Goal: Check status: Check status

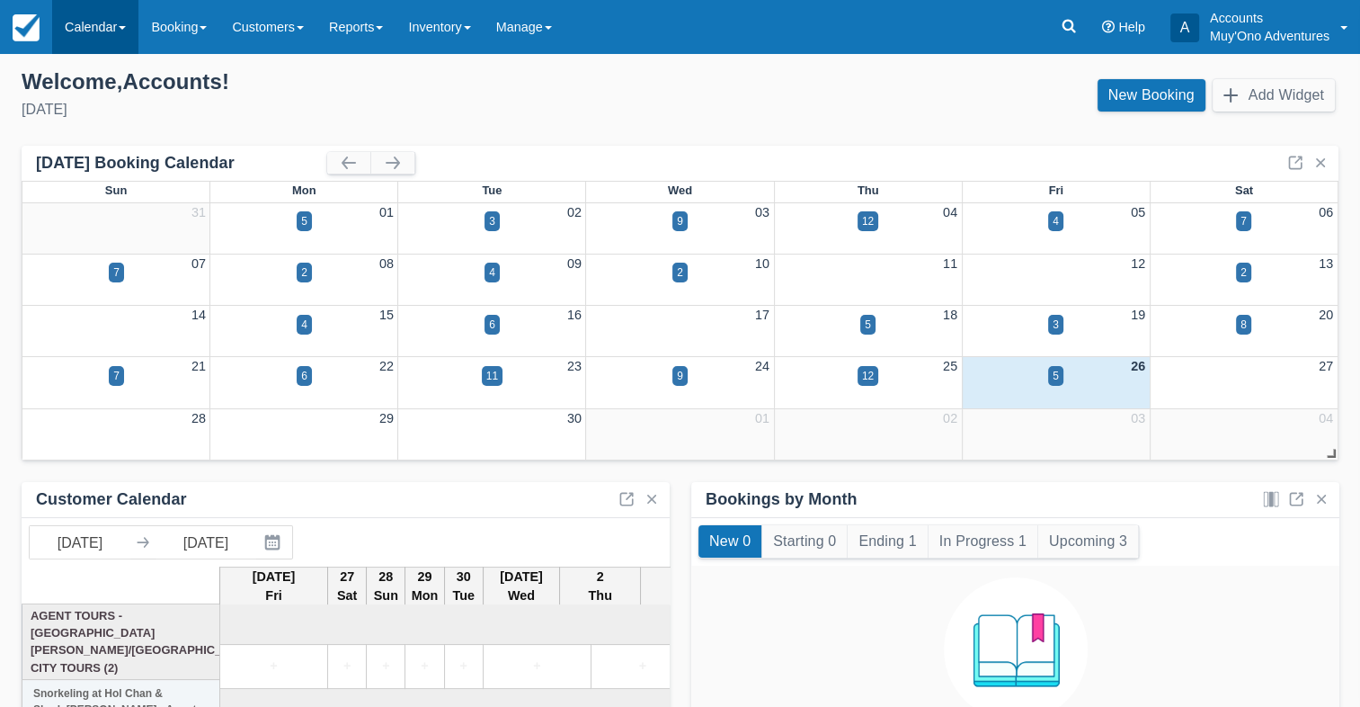
click at [74, 9] on link "Calendar" at bounding box center [95, 27] width 86 height 54
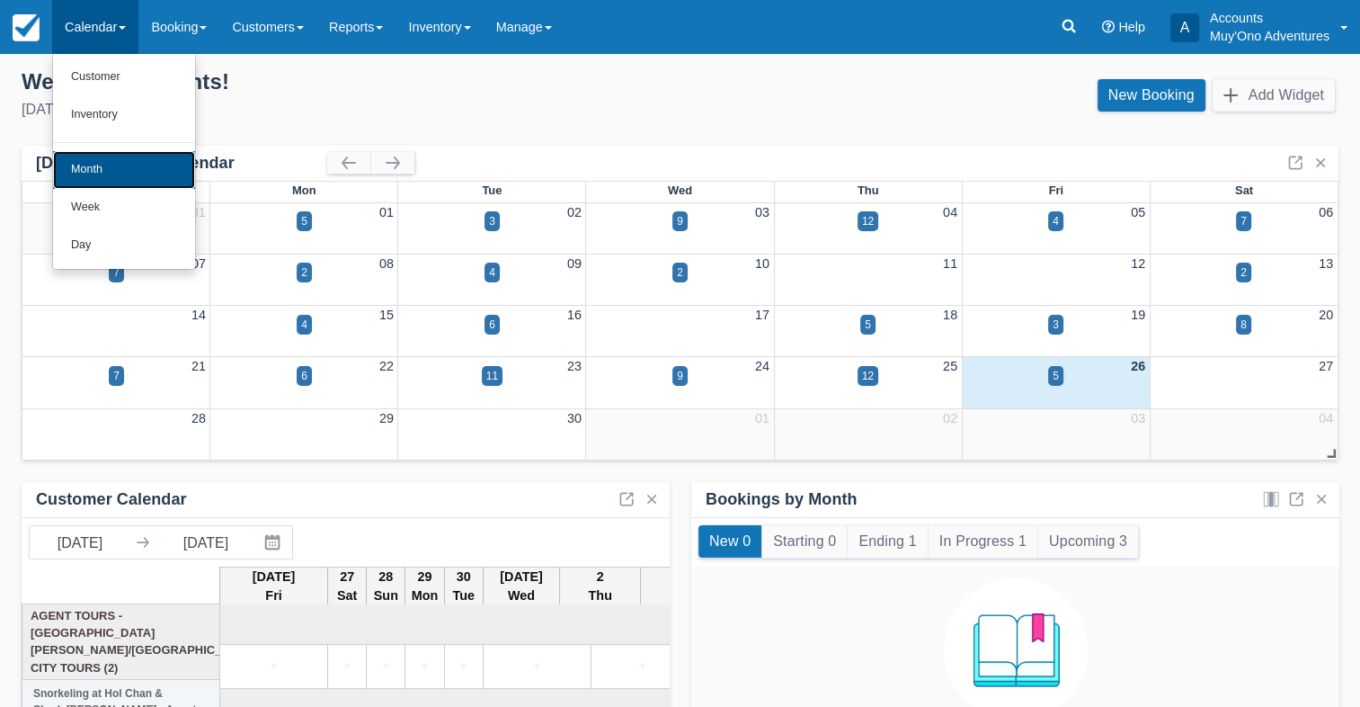
click at [101, 164] on link "Month" at bounding box center [124, 170] width 142 height 38
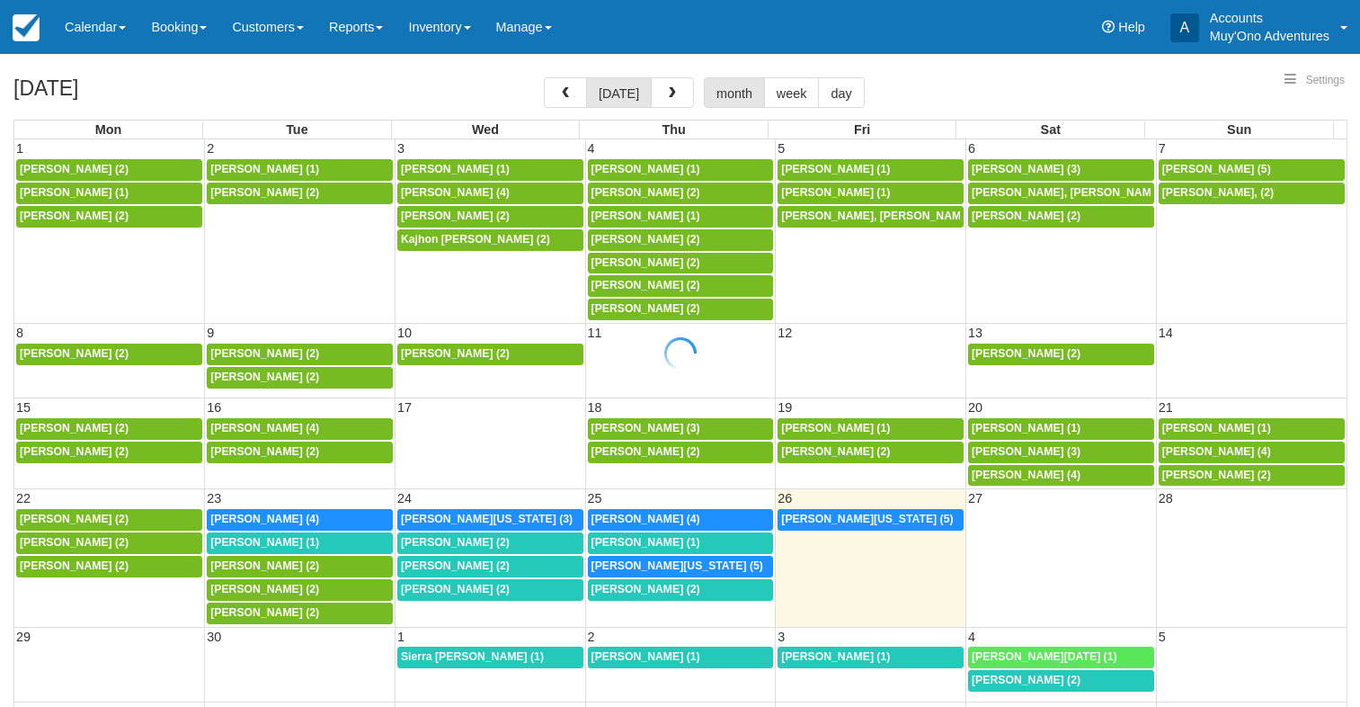
select select
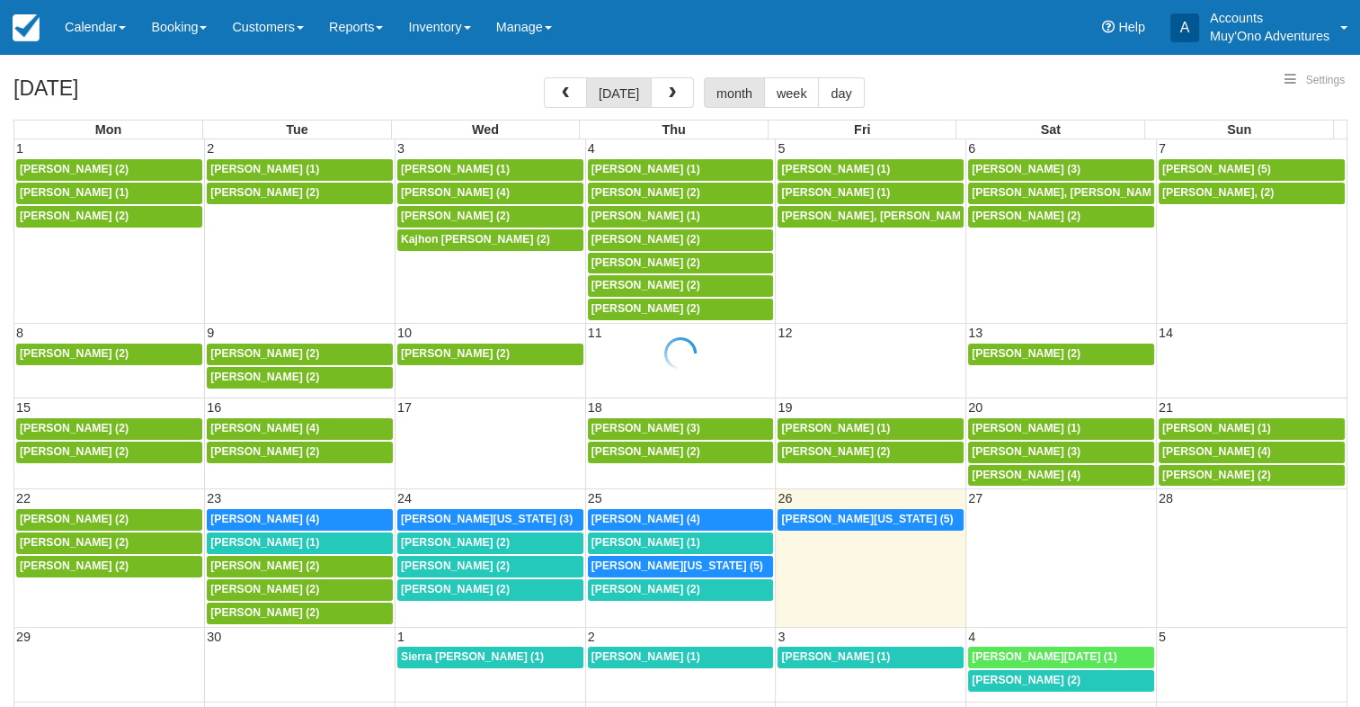
select select
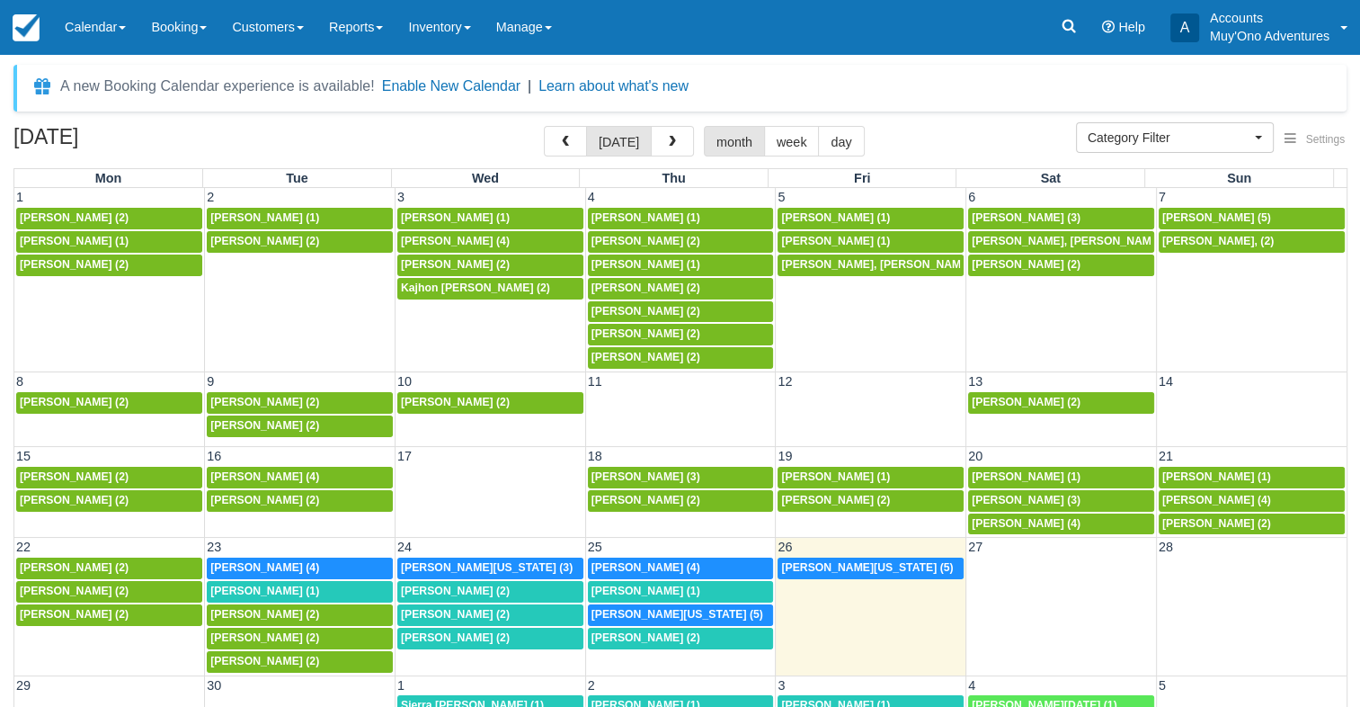
scroll to position [27, 0]
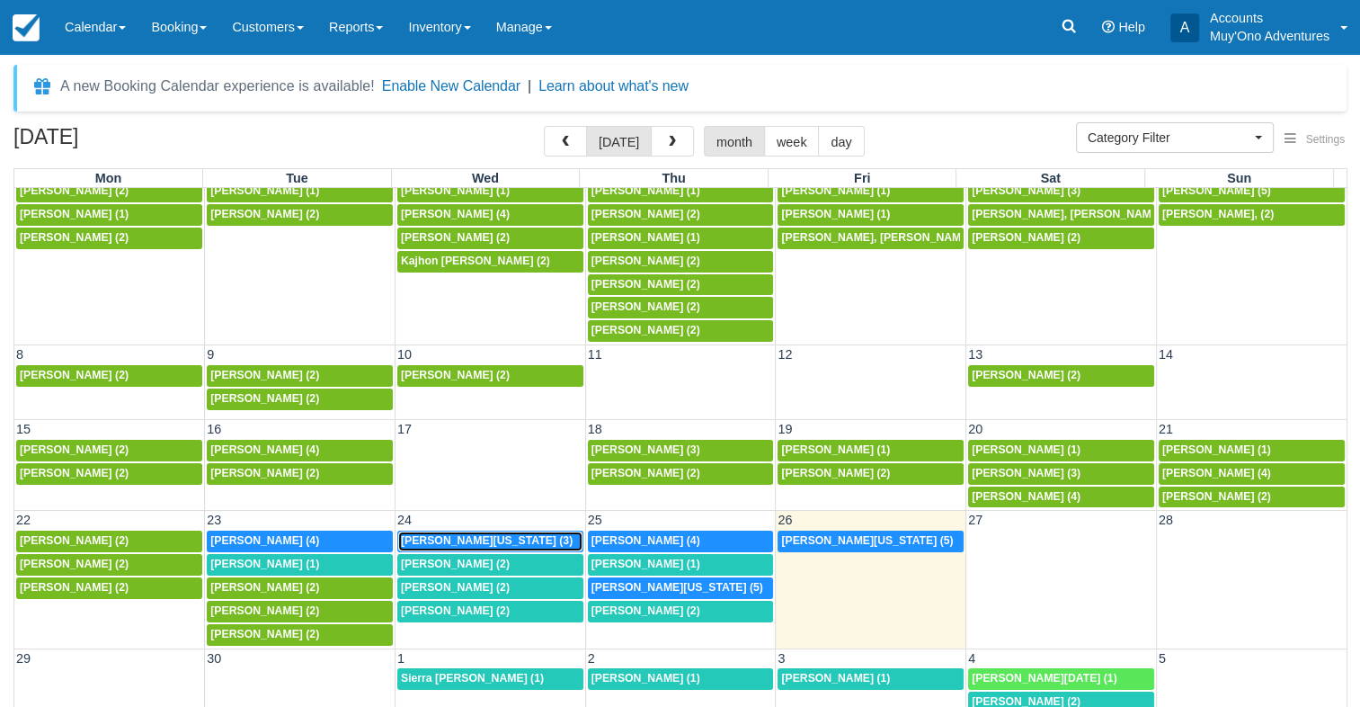
click at [472, 538] on span "Ashley Washington (3)" at bounding box center [487, 540] width 172 height 13
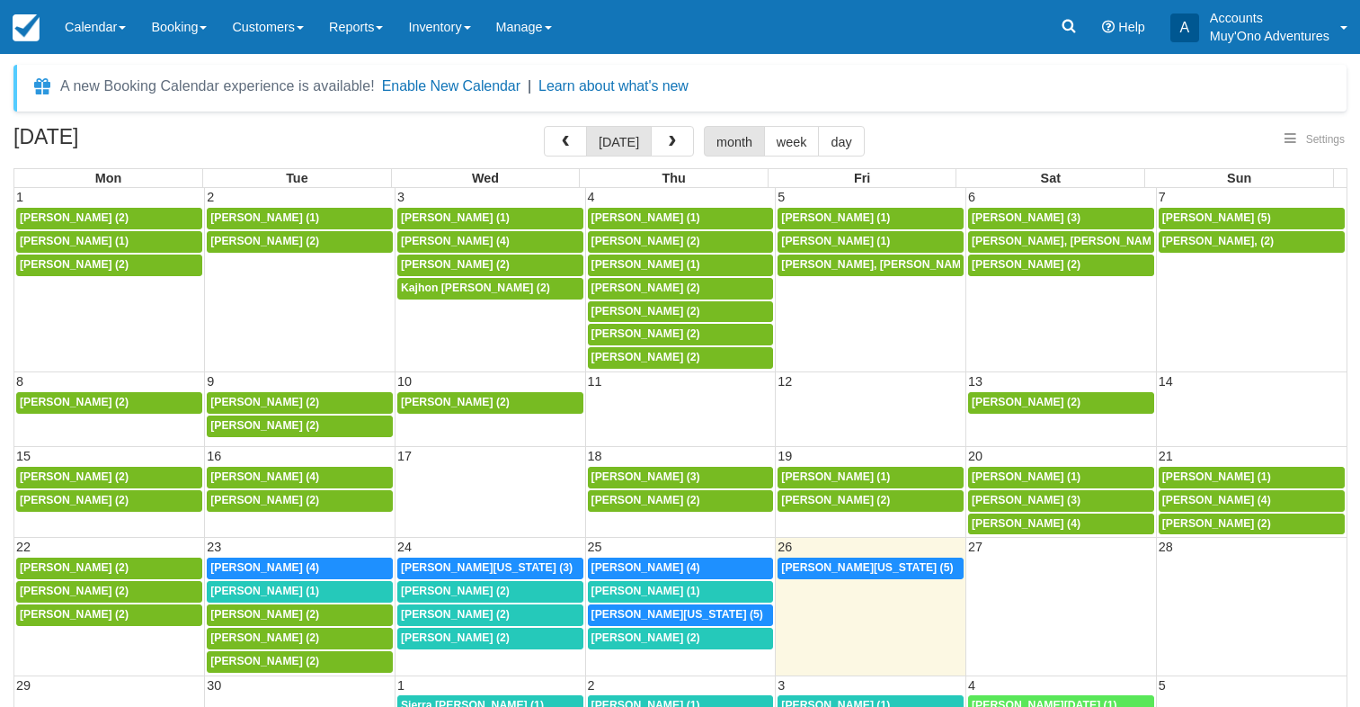
select select
click at [122, 561] on div "Ashley halter (2)" at bounding box center [109, 568] width 179 height 14
select select
click at [1228, 517] on span "[PERSON_NAME] (2)" at bounding box center [1216, 523] width 109 height 13
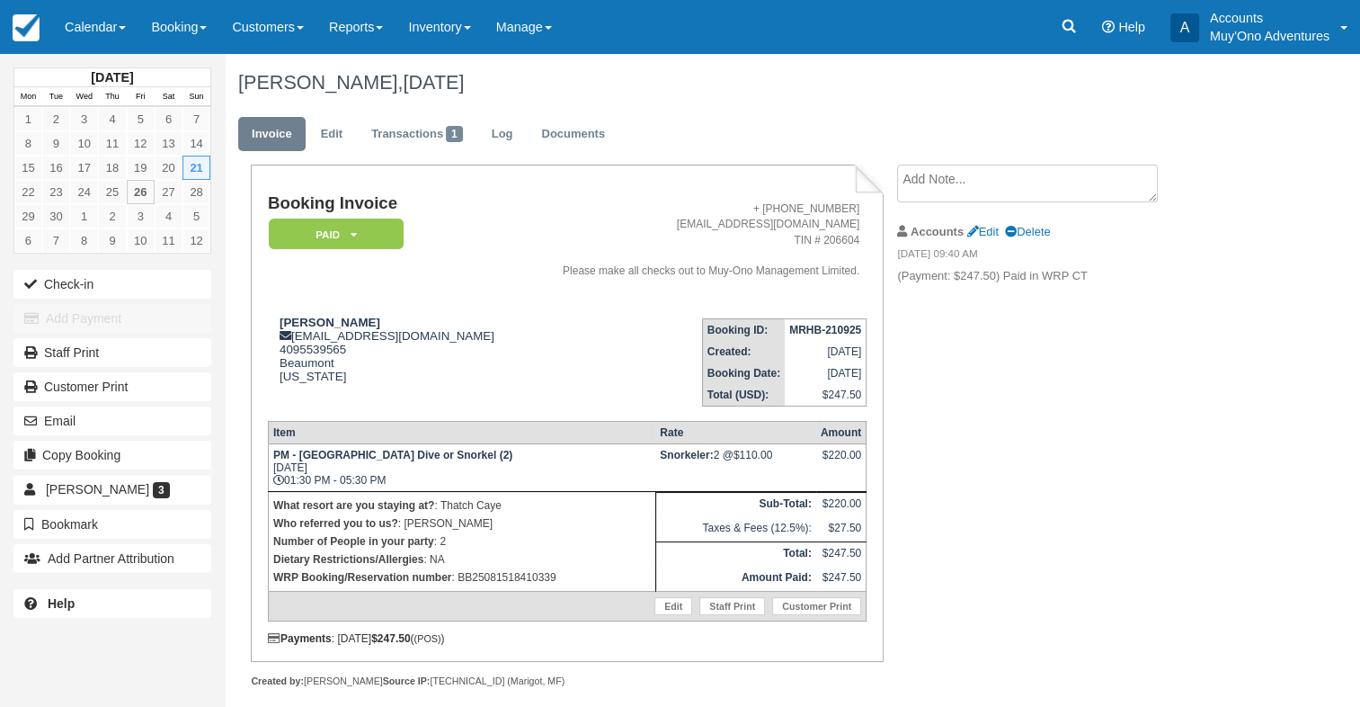
click at [877, 392] on div "Booking Invoice Paid   Pending HOLD Deposit Cancelled Void Muy'Ono Resorts Swee…" at bounding box center [567, 413] width 632 height 496
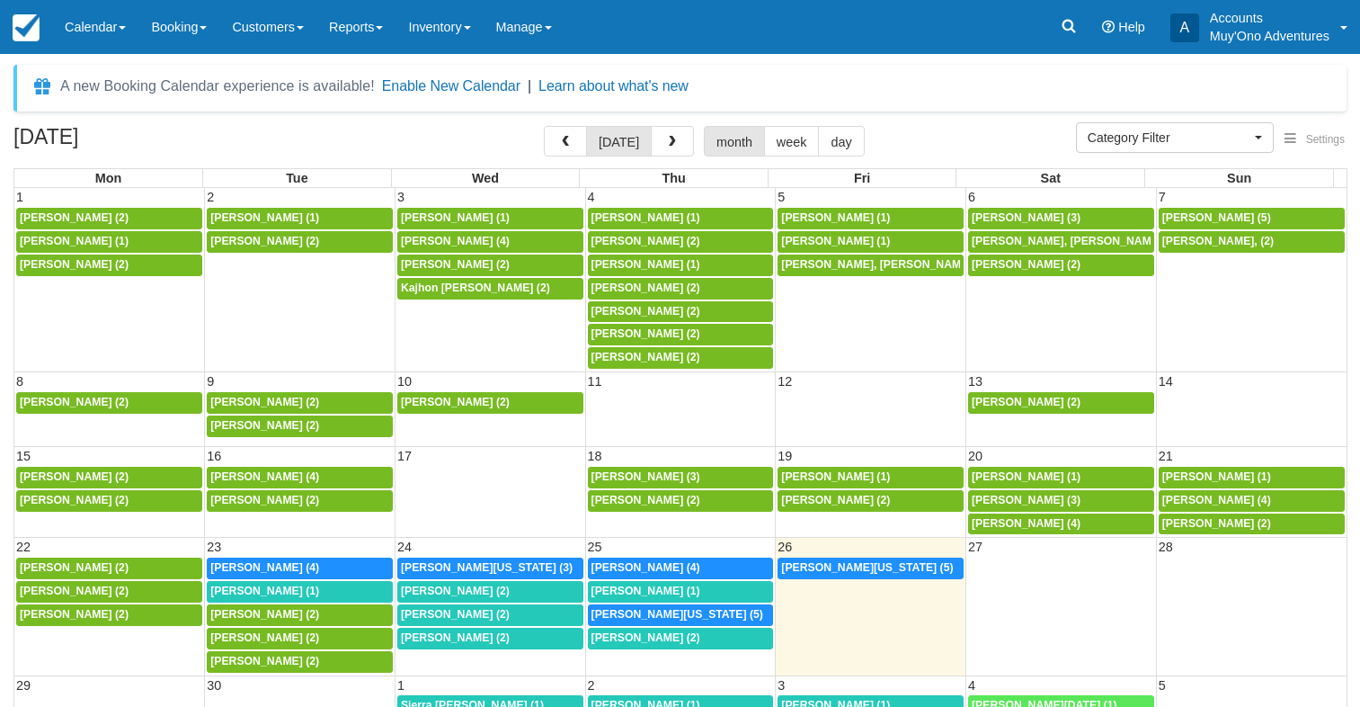
select select
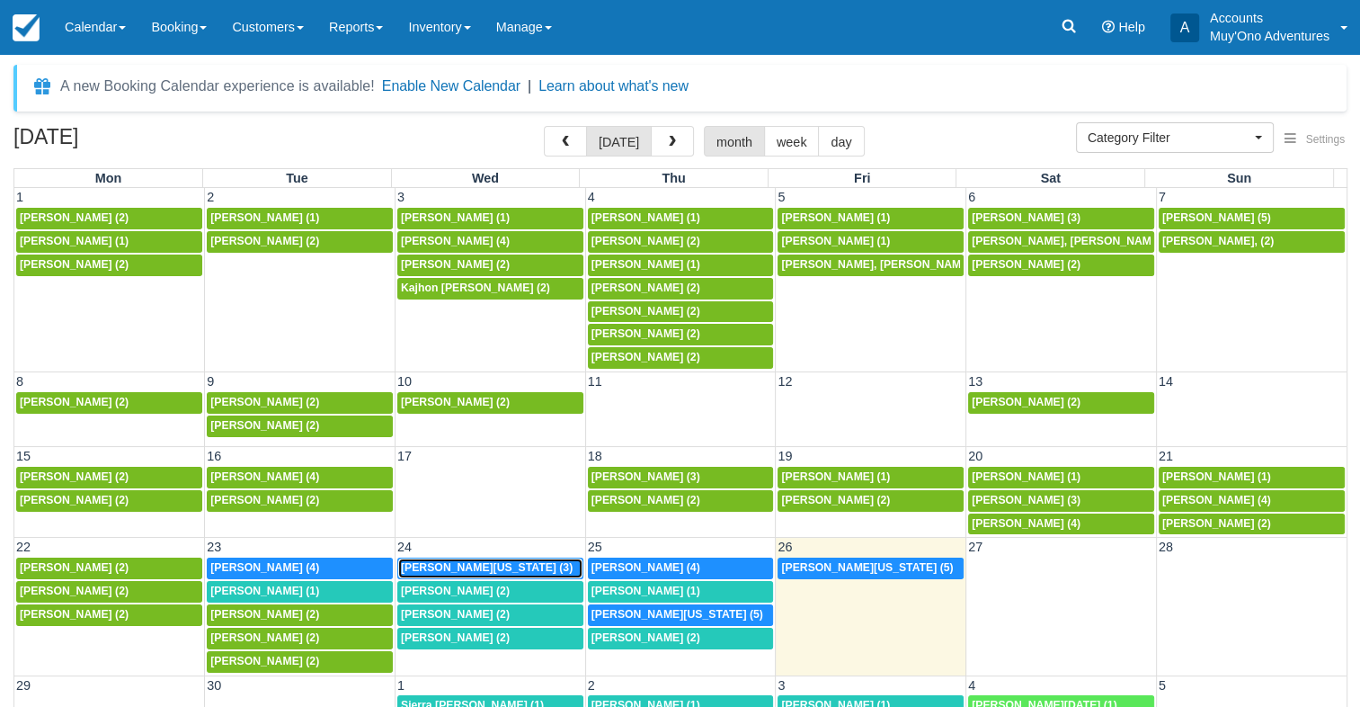
click at [498, 566] on span "[PERSON_NAME][US_STATE] (3)" at bounding box center [487, 567] width 172 height 13
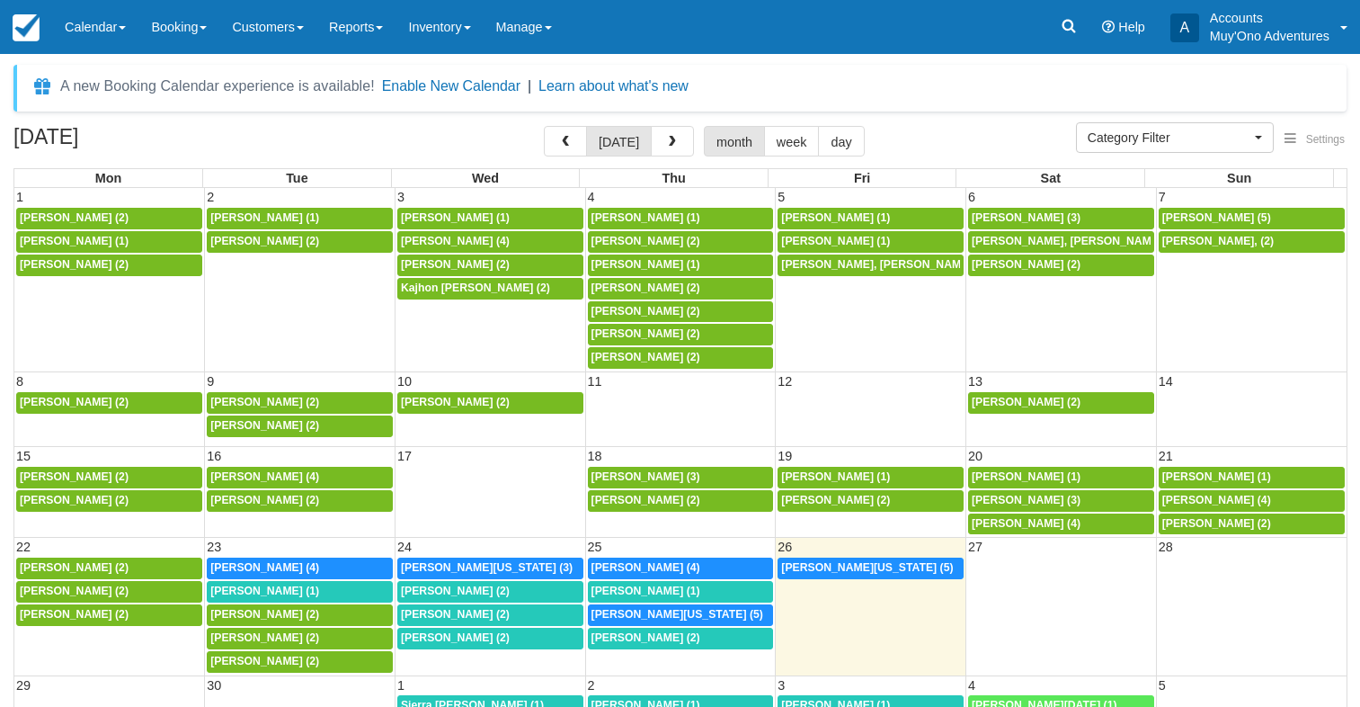
select select
click at [485, 561] on span "[PERSON_NAME][US_STATE] (3)" at bounding box center [487, 567] width 172 height 13
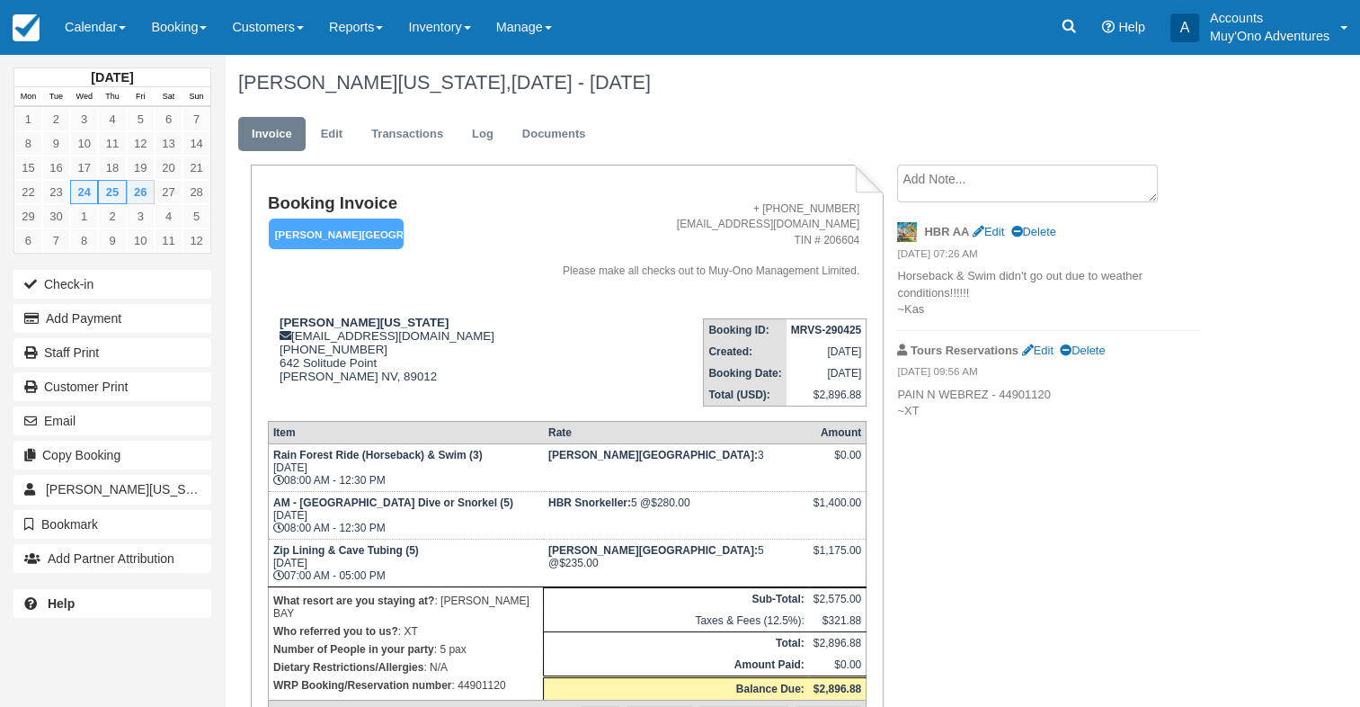
scroll to position [104, 0]
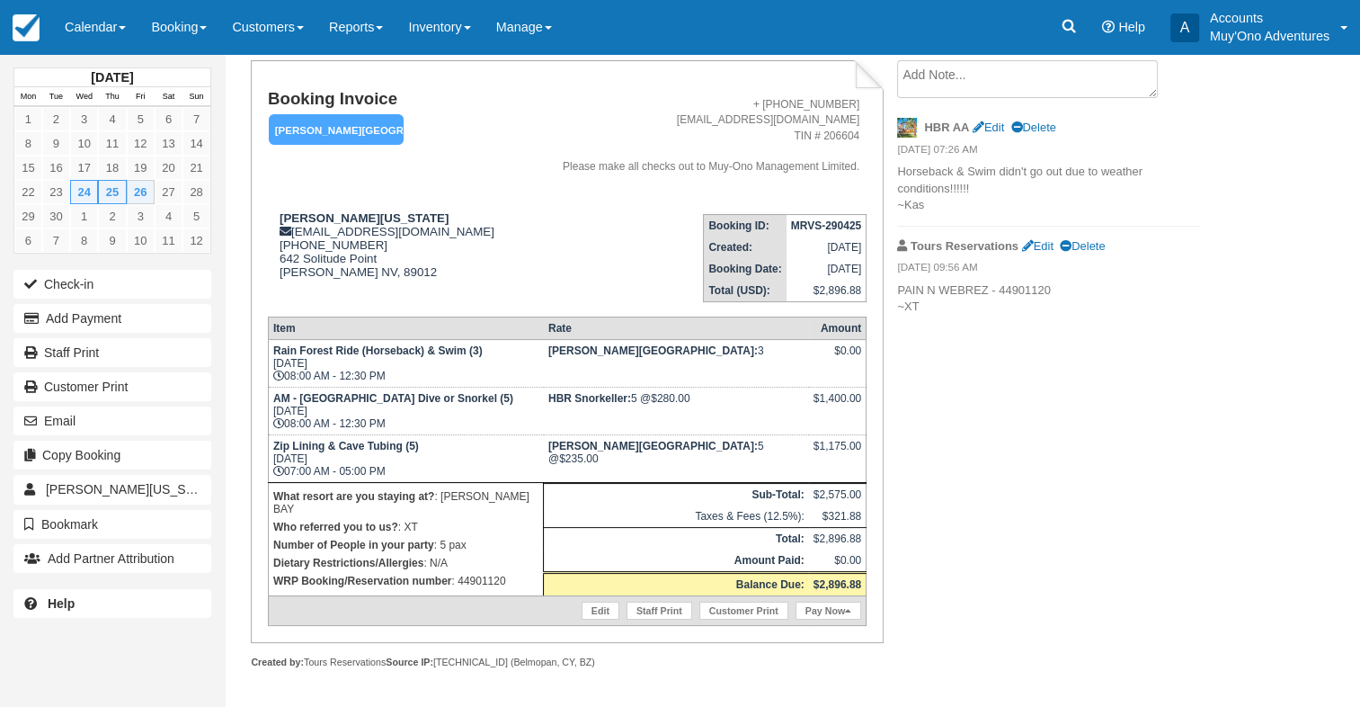
click at [500, 572] on p "WRP Booking/Reservation number : 44901120" at bounding box center [405, 581] width 265 height 18
click at [497, 572] on p "WRP Booking/Reservation number : 44901120" at bounding box center [405, 581] width 265 height 18
drag, startPoint x: 490, startPoint y: 556, endPoint x: 479, endPoint y: 566, distance: 14.6
click at [479, 572] on p "WRP Booking/Reservation number : 44901120" at bounding box center [405, 581] width 265 height 18
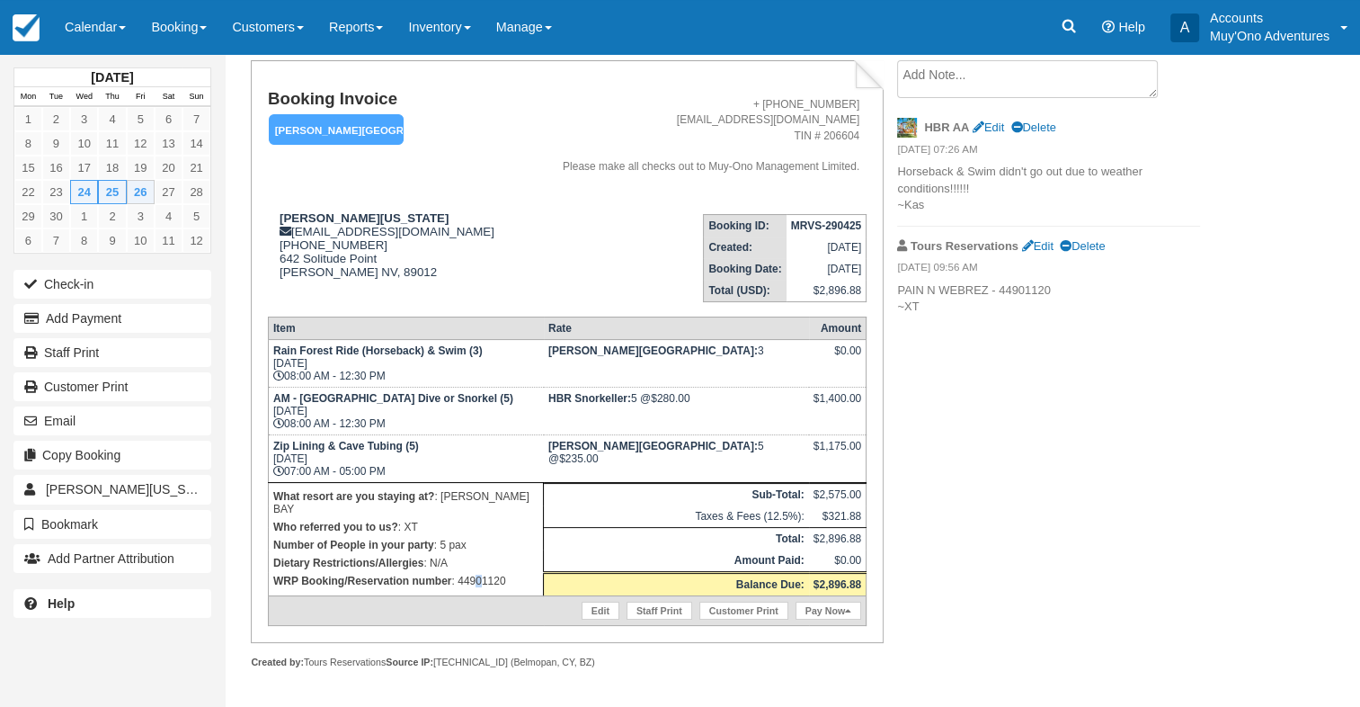
click at [479, 572] on p "WRP Booking/Reservation number : 44901120" at bounding box center [405, 581] width 265 height 18
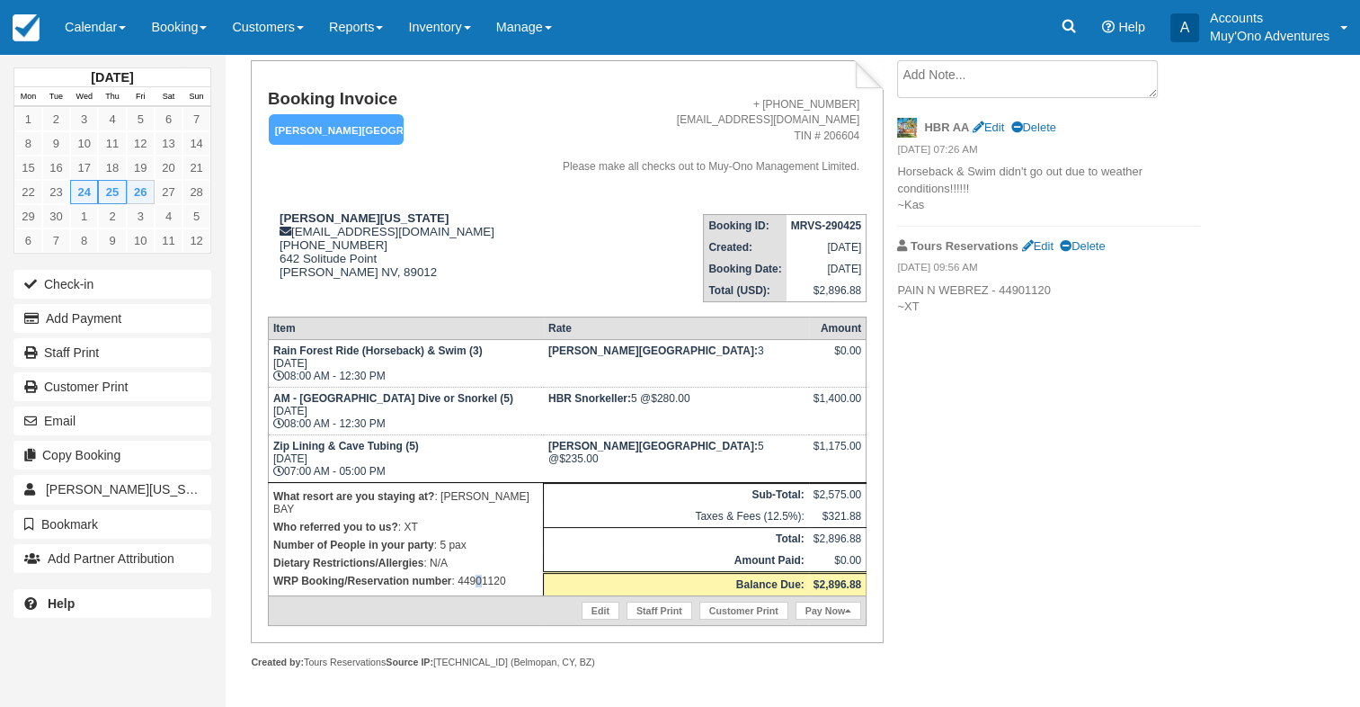
click at [479, 572] on p "WRP Booking/Reservation number : 44901120" at bounding box center [405, 581] width 265 height 18
drag, startPoint x: 479, startPoint y: 566, endPoint x: 519, endPoint y: 571, distance: 39.8
click at [525, 572] on p "WRP Booking/Reservation number : 44901120" at bounding box center [405, 581] width 265 height 18
click at [496, 572] on p "WRP Booking/Reservation number : 44901120" at bounding box center [405, 581] width 265 height 18
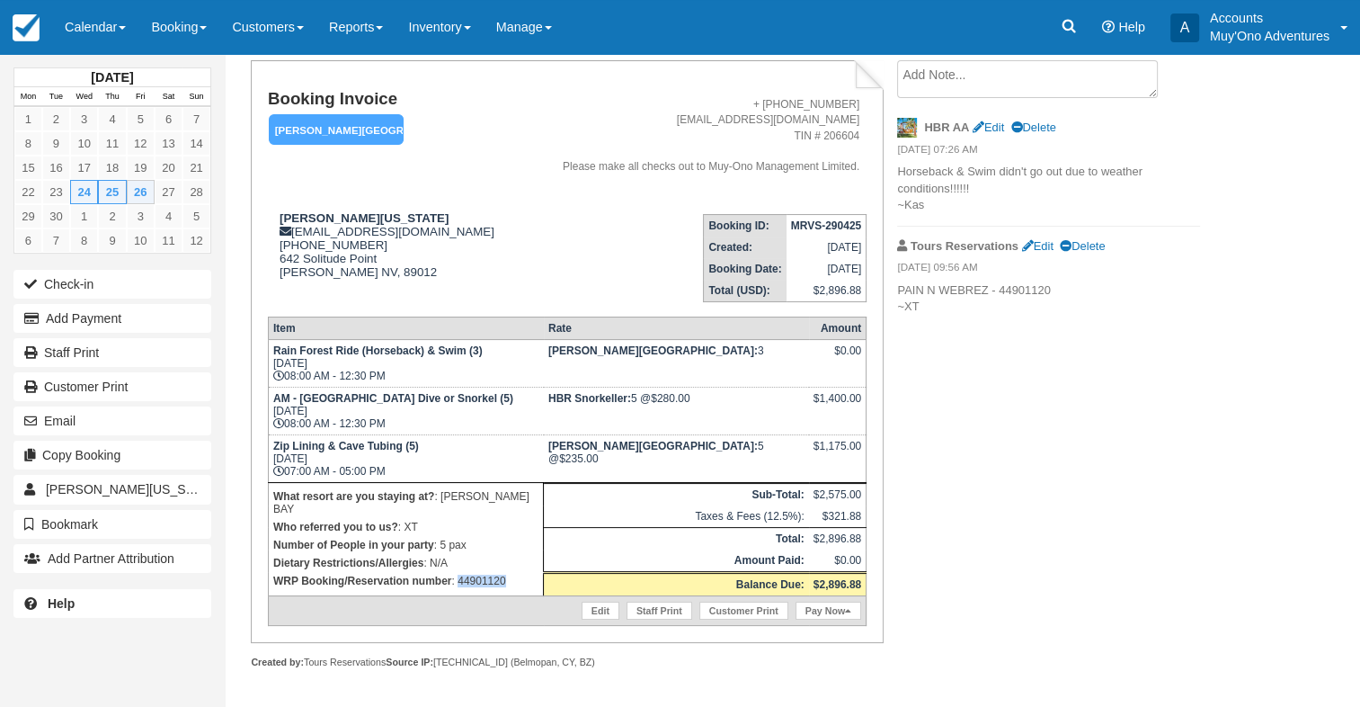
click at [495, 572] on p "WRP Booking/Reservation number : 44901120" at bounding box center [405, 581] width 265 height 18
copy p "44901120"
click at [825, 225] on strong "MRVS-290425" at bounding box center [826, 225] width 71 height 13
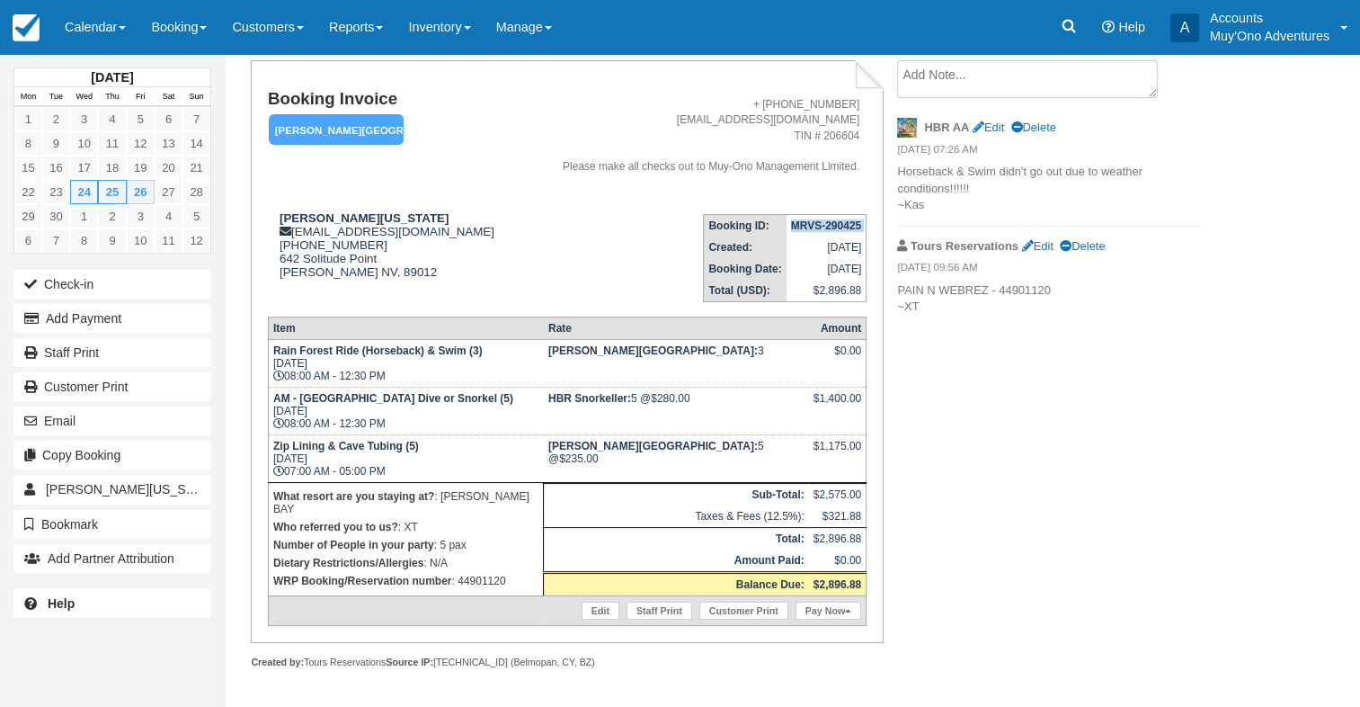
click at [825, 225] on strong "MRVS-290425" at bounding box center [826, 225] width 71 height 13
copy tbody "MRVS-290425"
drag, startPoint x: 279, startPoint y: 216, endPoint x: 391, endPoint y: 218, distance: 112.4
click at [391, 218] on div "Ashley Washington ashnw96@gmail.com 00 1 702-860-0224 642 Solitude Point Hender…" at bounding box center [394, 256] width 253 height 90
copy strong "Ashley Washington"
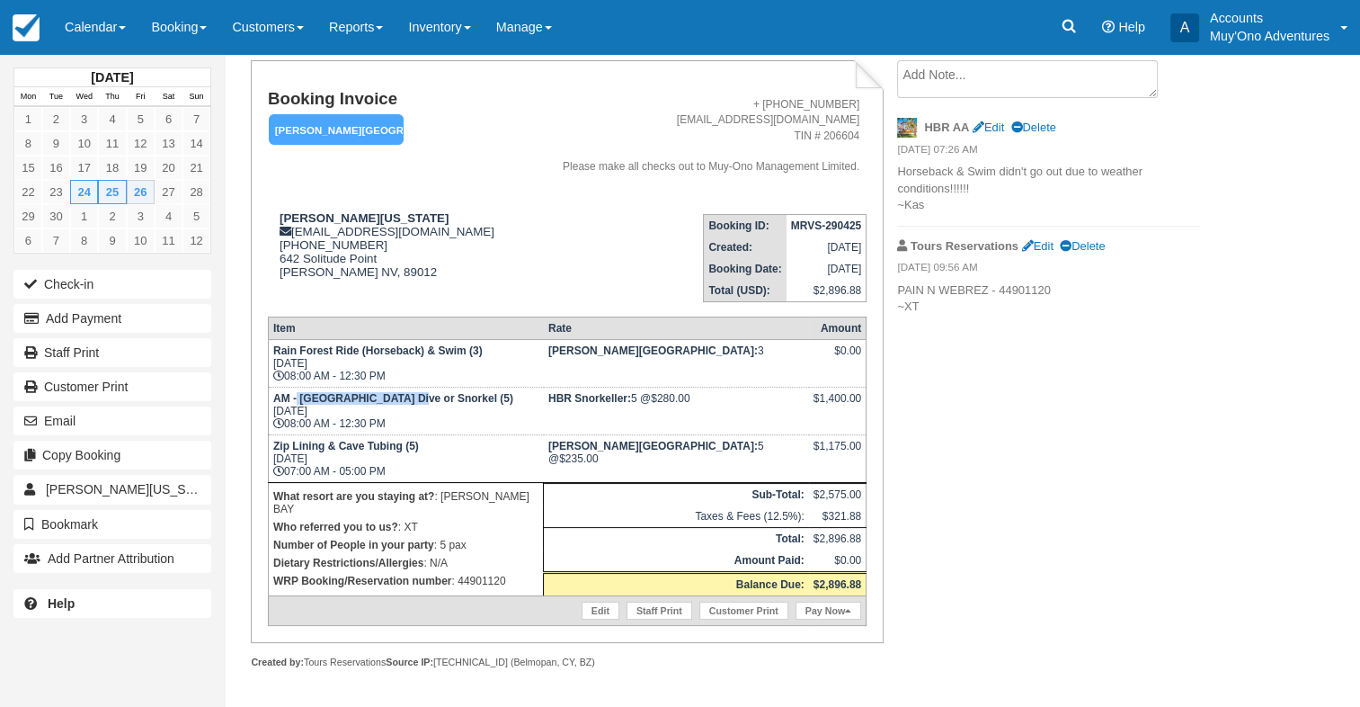
drag, startPoint x: 297, startPoint y: 403, endPoint x: 397, endPoint y: 401, distance: 100.7
click at [397, 401] on strong "AM - Belize Barrier Reef Dive or Snorkel (5)" at bounding box center [393, 398] width 240 height 13
copy strong "Belize Barrier Reef"
click at [470, 572] on p "WRP Booking/Reservation number : 44901120" at bounding box center [405, 581] width 265 height 18
click at [468, 572] on p "WRP Booking/Reservation number : 44901120" at bounding box center [405, 581] width 265 height 18
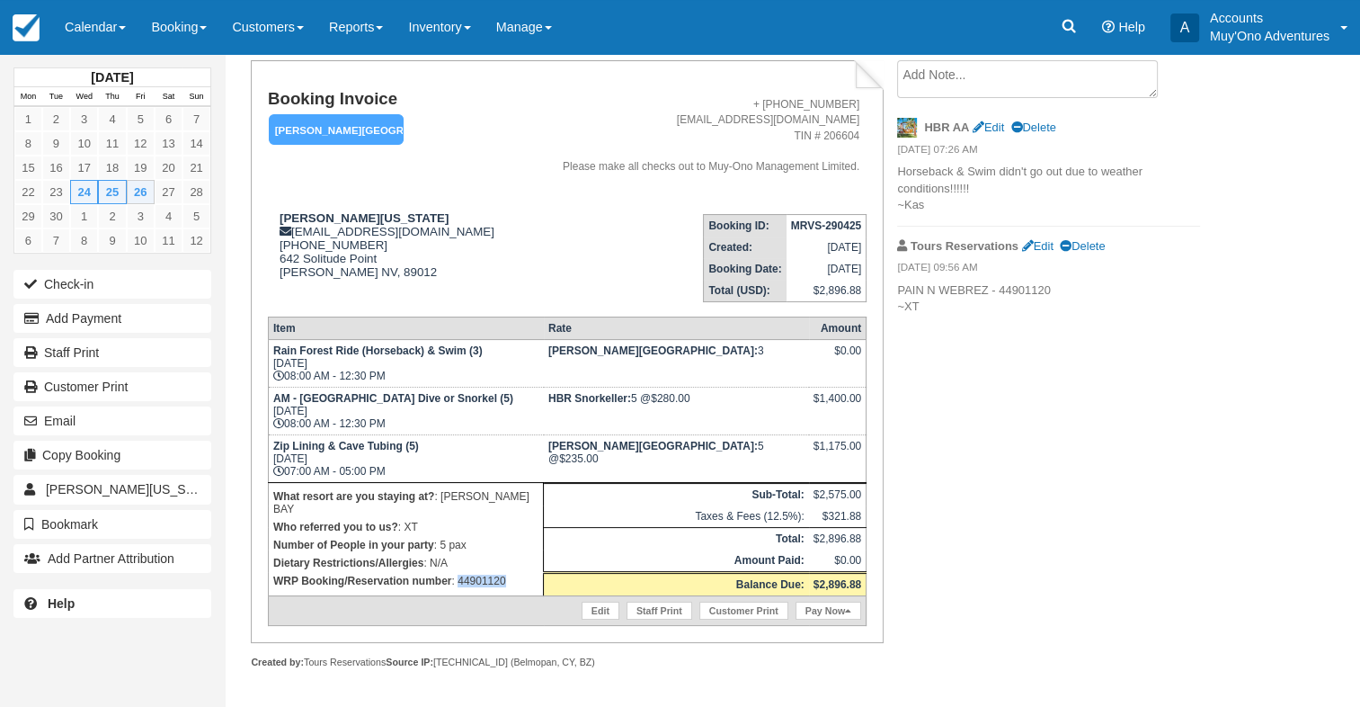
copy p "44901120"
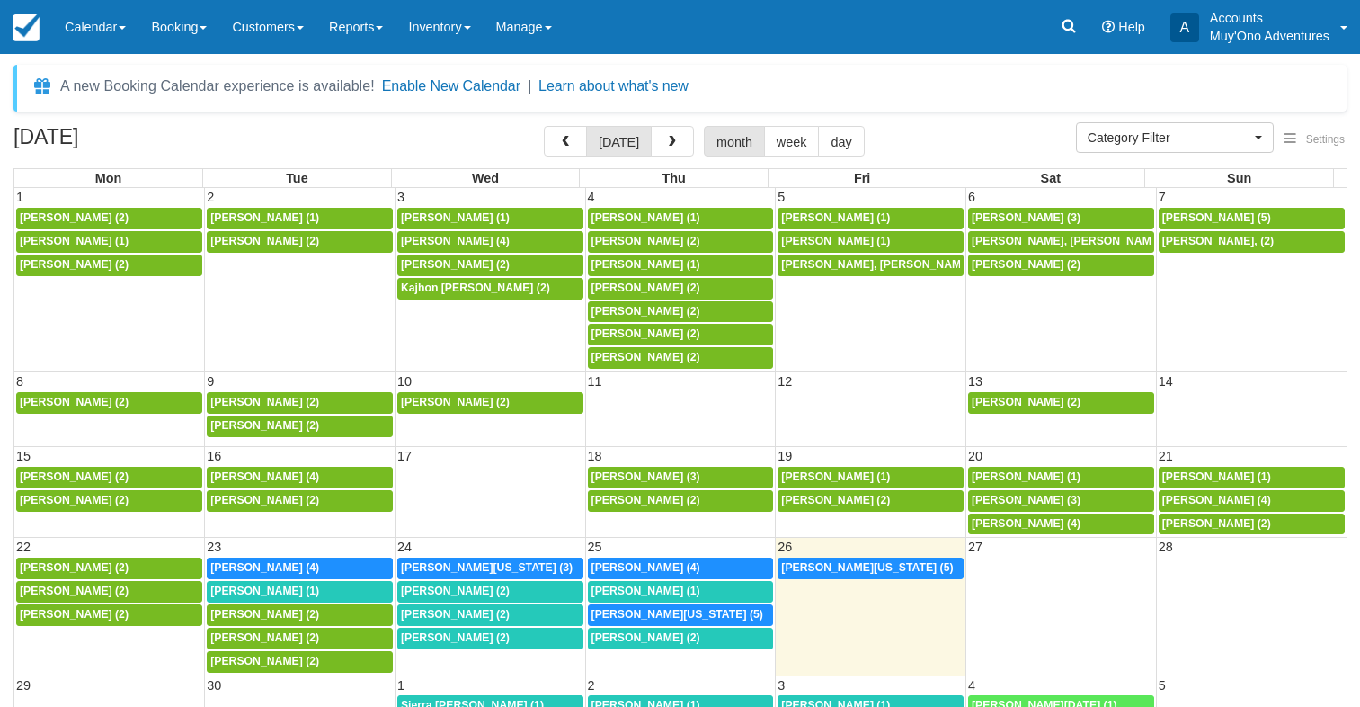
select select
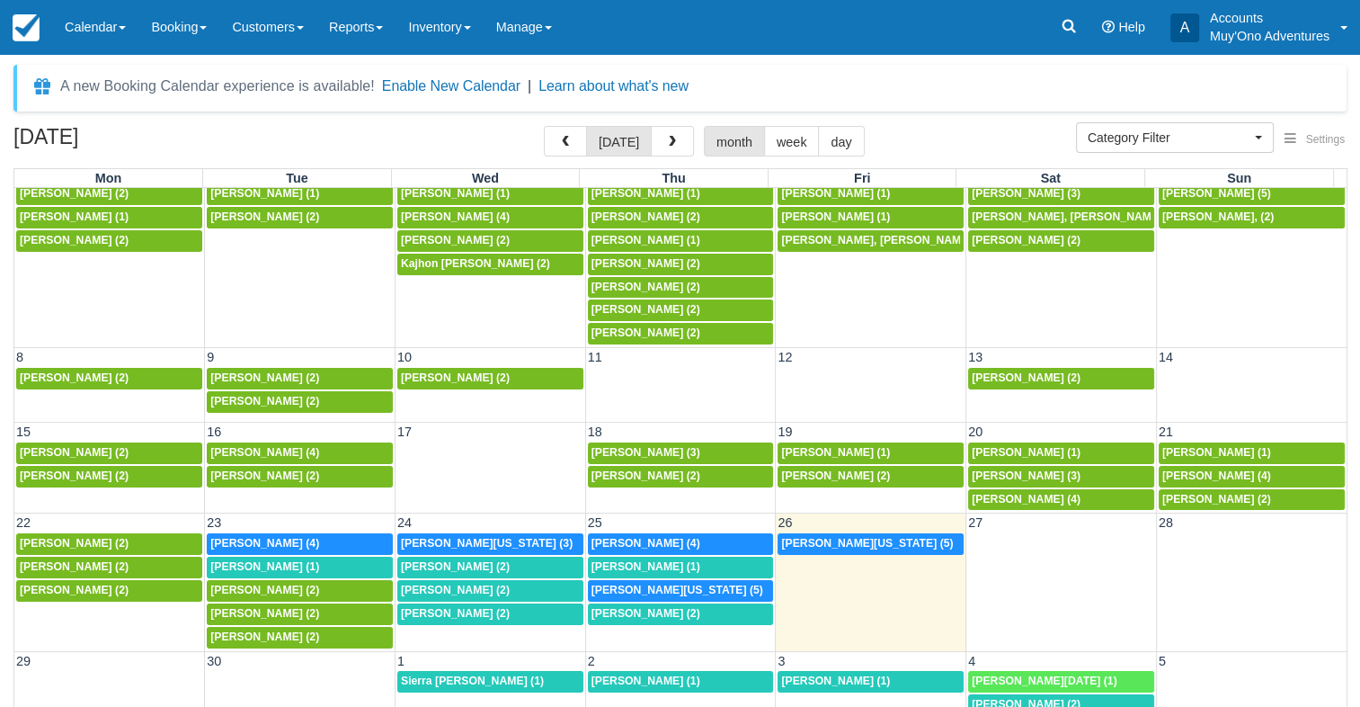
scroll to position [27, 0]
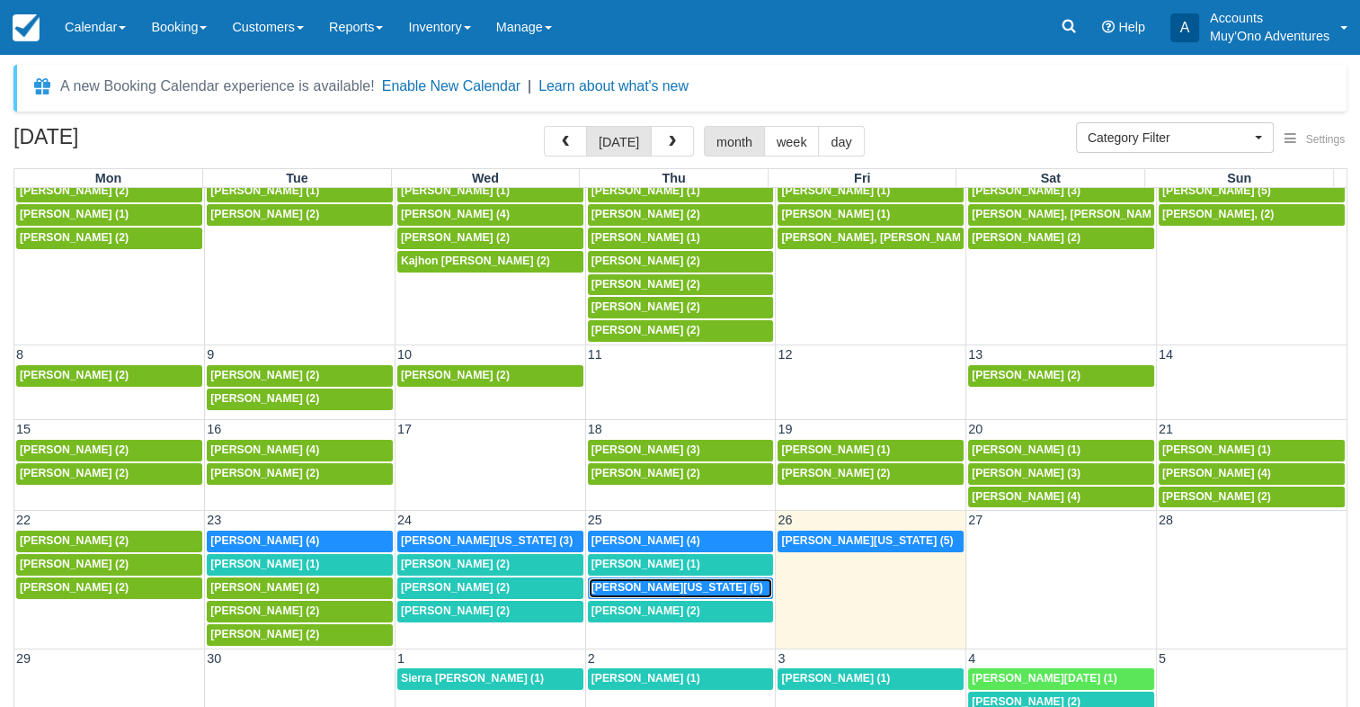
click at [665, 581] on span "Ashley Washington (5)" at bounding box center [678, 587] width 172 height 13
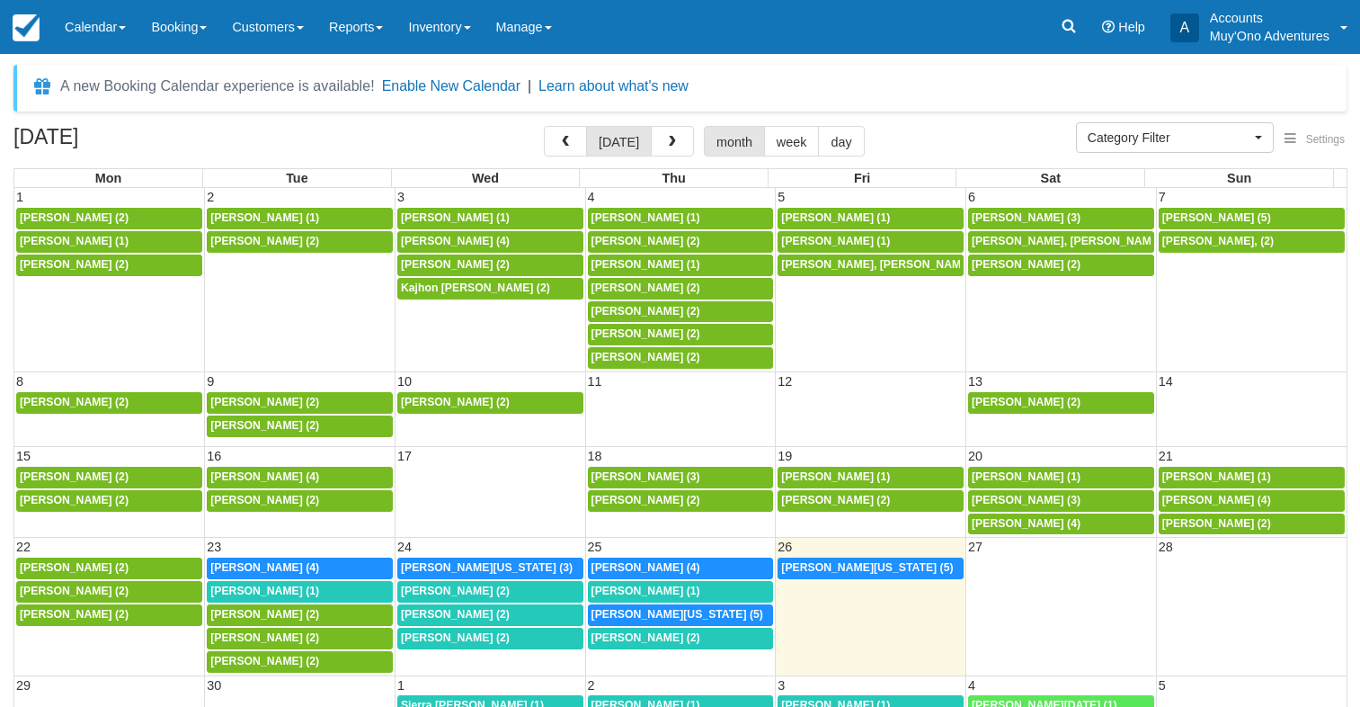
select select
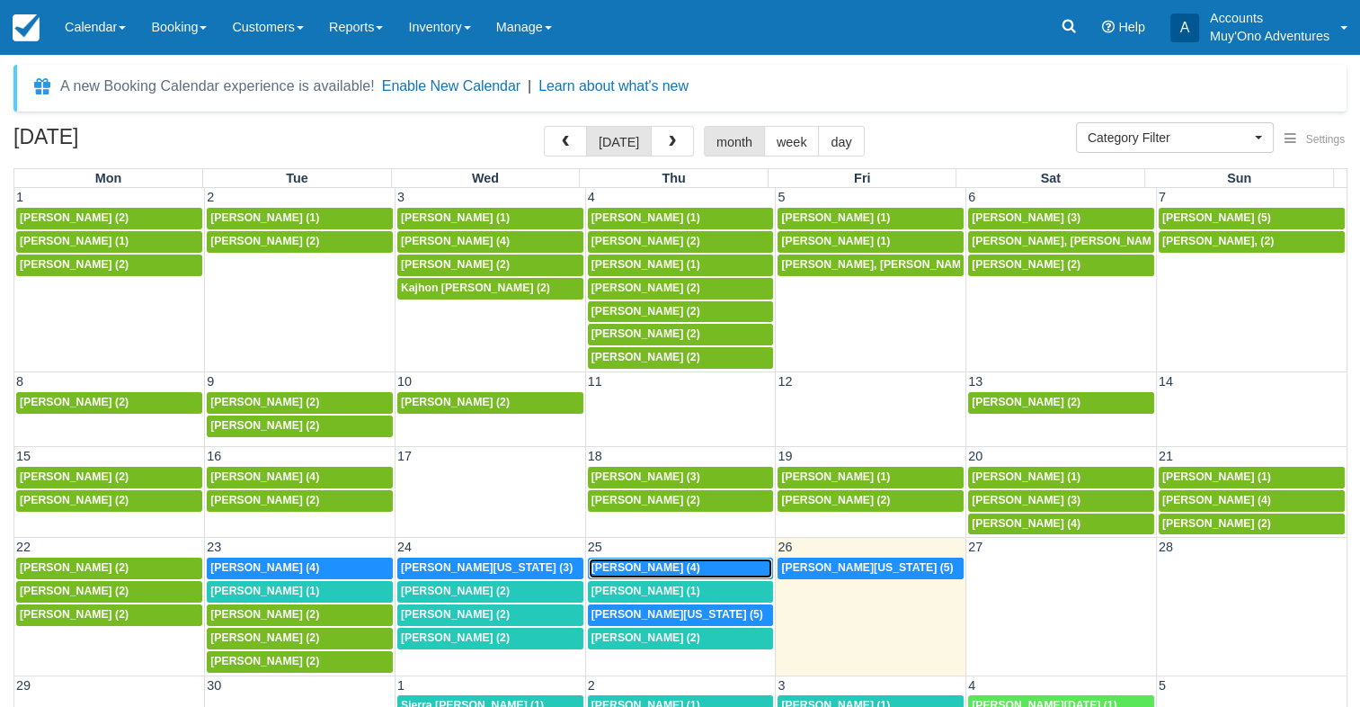
click at [636, 565] on span "David Watrous (4)" at bounding box center [646, 567] width 109 height 13
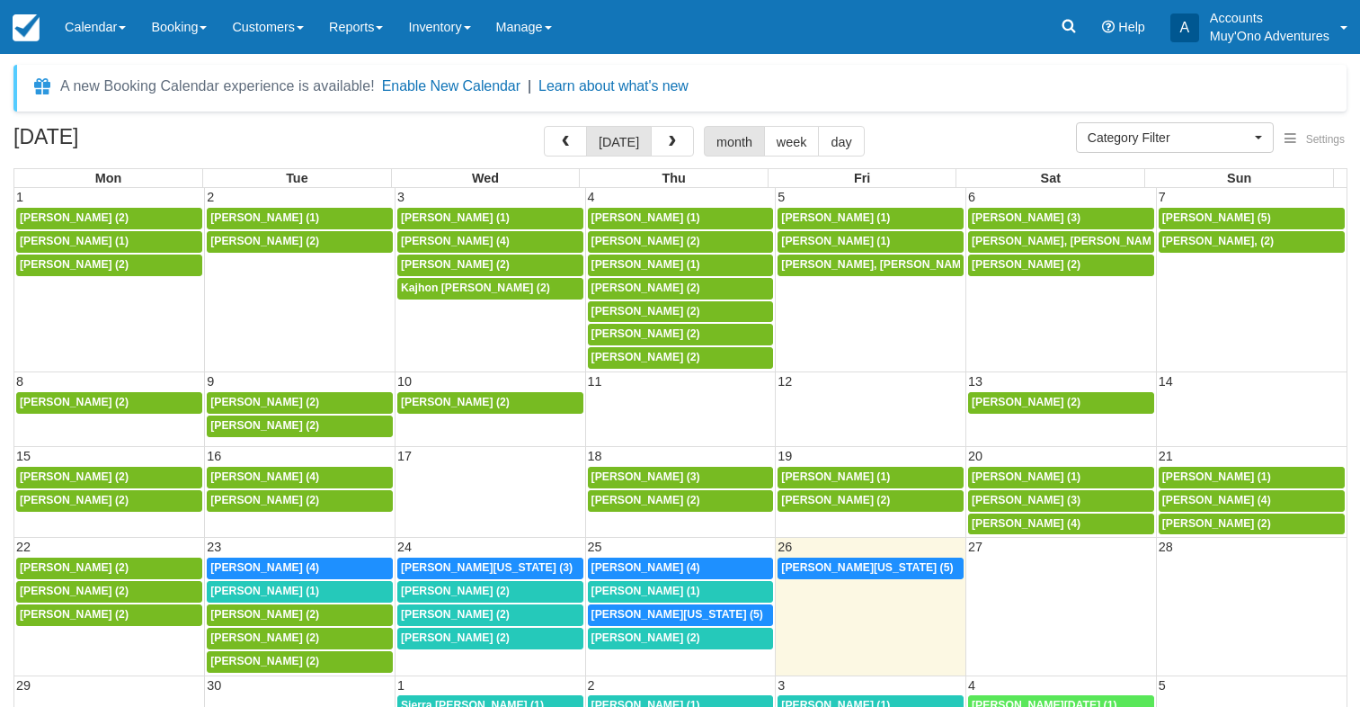
select select
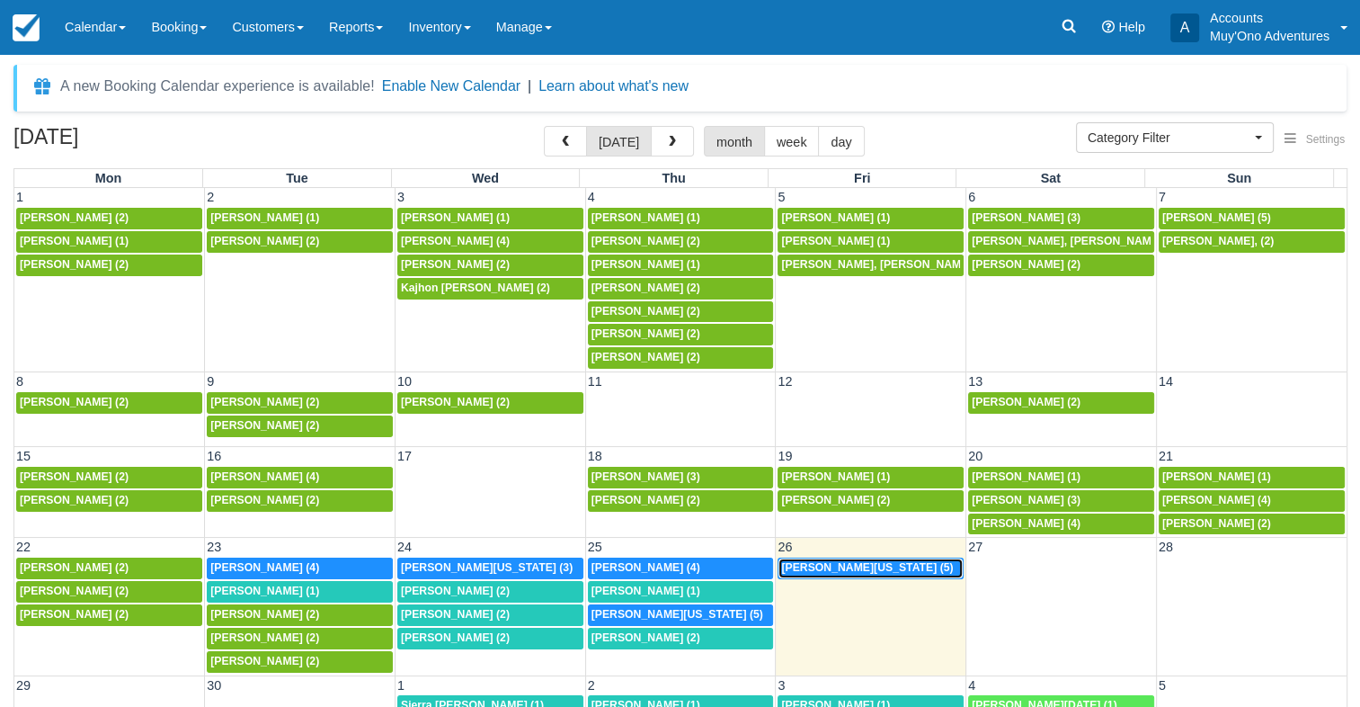
click at [870, 563] on span "[PERSON_NAME][US_STATE] (5)" at bounding box center [867, 567] width 172 height 13
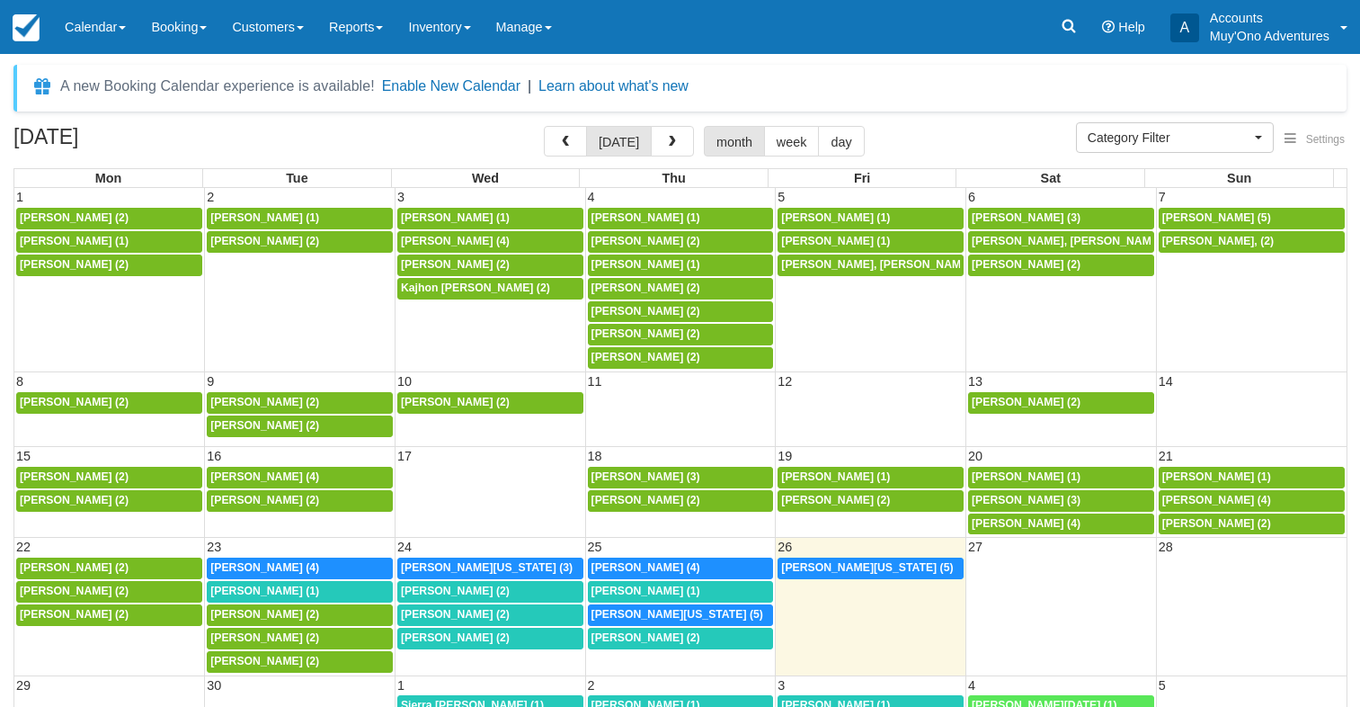
select select
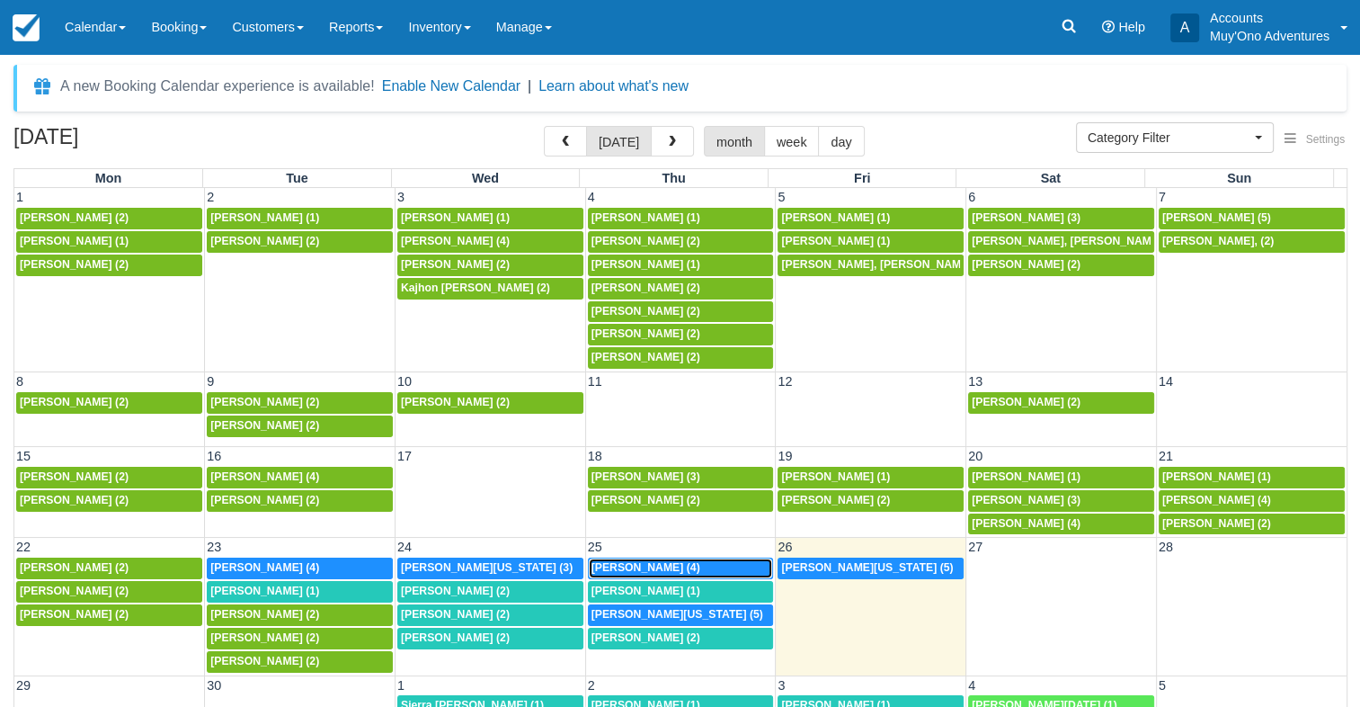
click at [685, 557] on link "David Watrous (4)" at bounding box center [681, 568] width 186 height 22
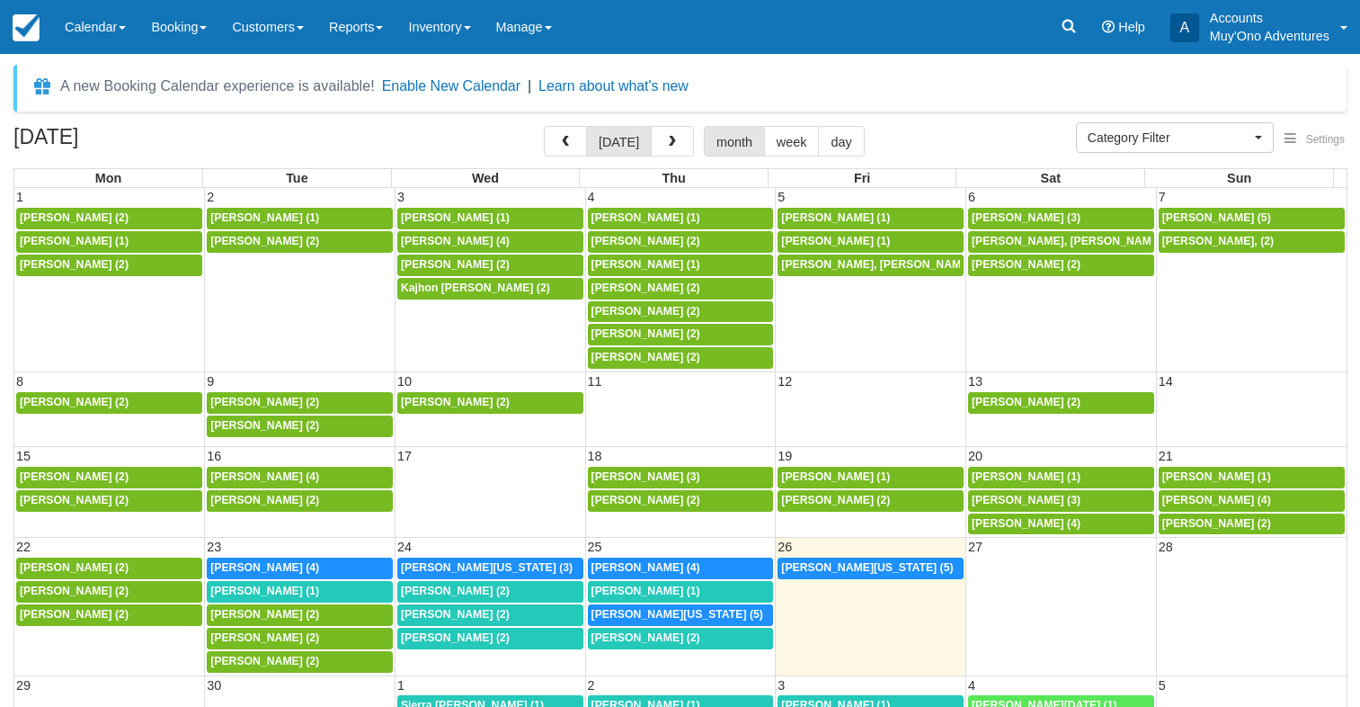
select select
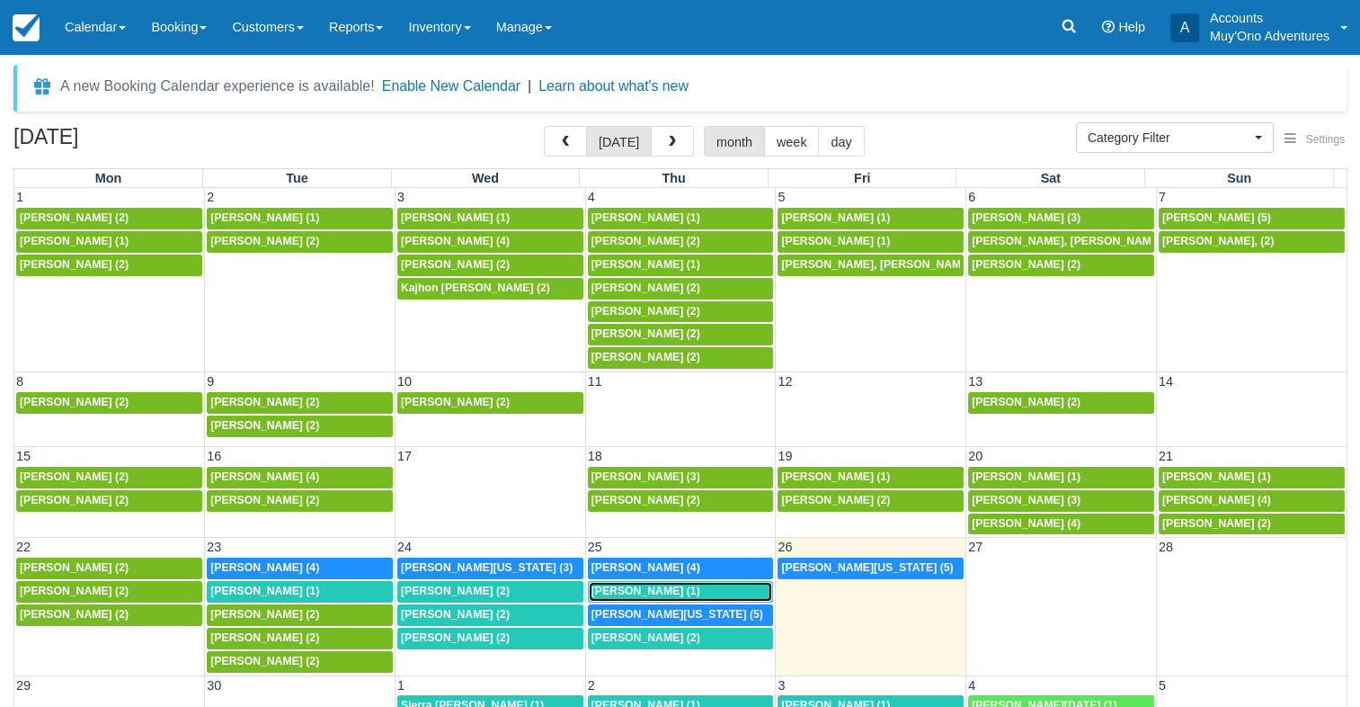
click at [682, 584] on span "Samantha Connor (1)" at bounding box center [646, 590] width 109 height 13
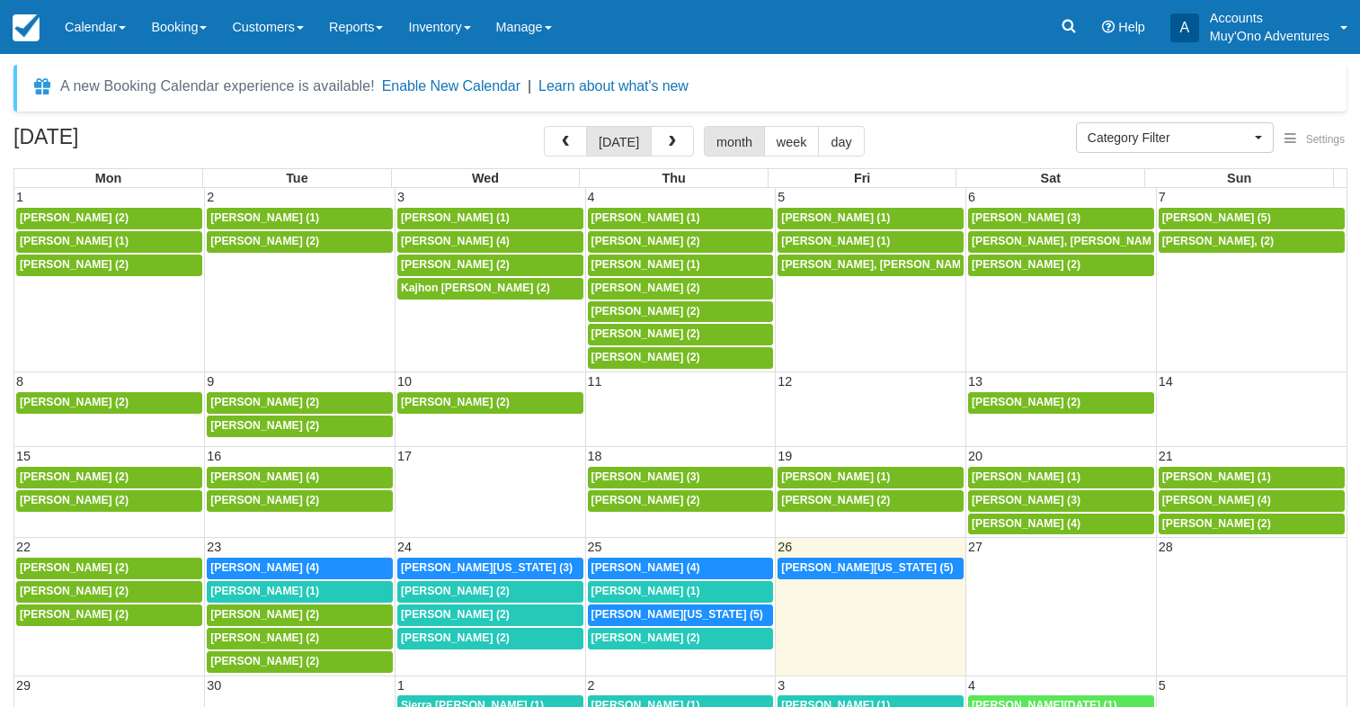
select select
click at [678, 631] on span "[PERSON_NAME] (2)" at bounding box center [646, 637] width 109 height 13
select select
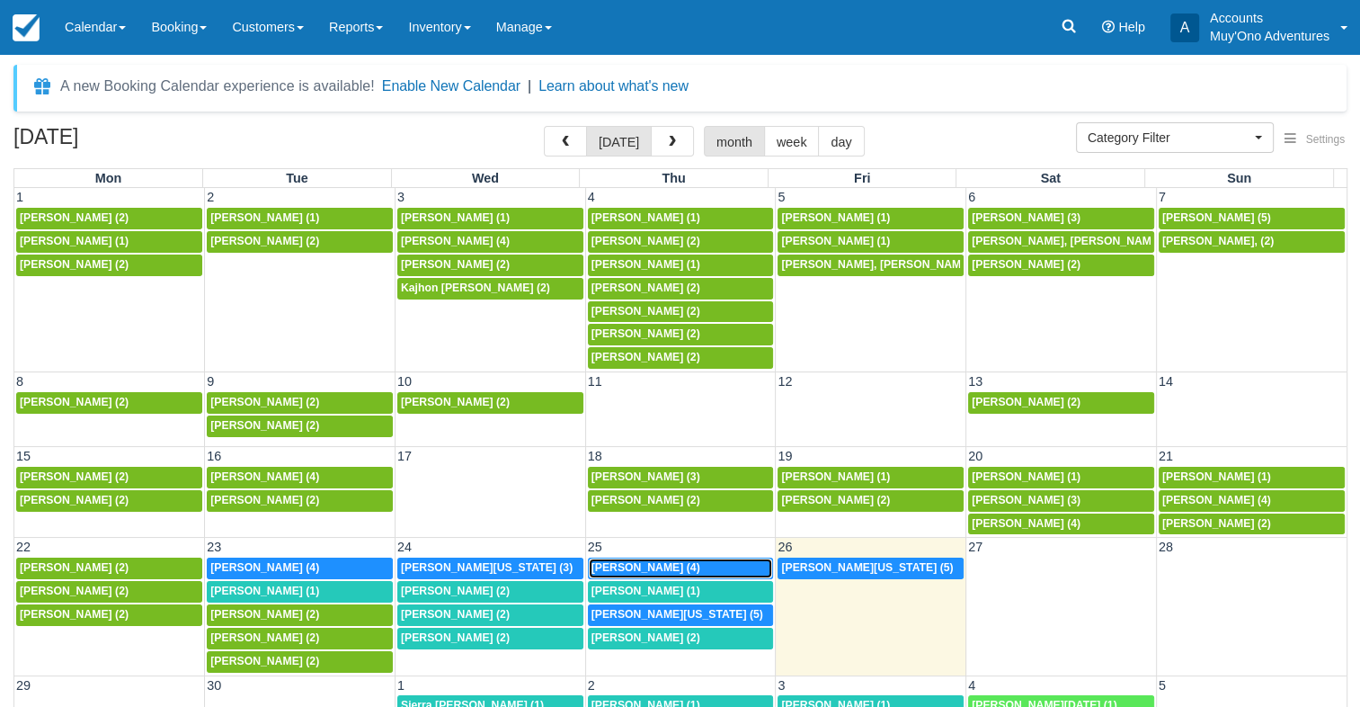
click at [644, 569] on span "David Watrous (4)" at bounding box center [646, 567] width 109 height 13
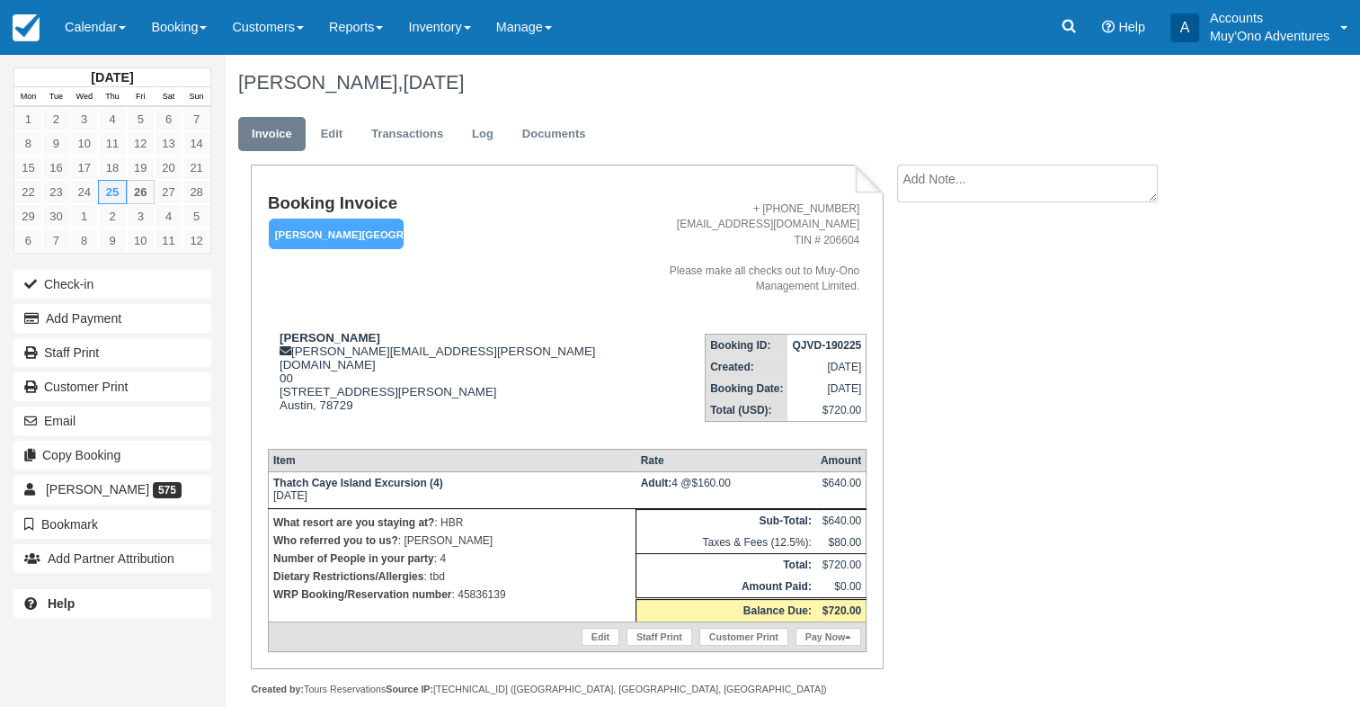
click at [493, 585] on p "WRP Booking/Reservation number : 45836139" at bounding box center [452, 594] width 358 height 18
copy p "45836139"
